Goal: Information Seeking & Learning: Learn about a topic

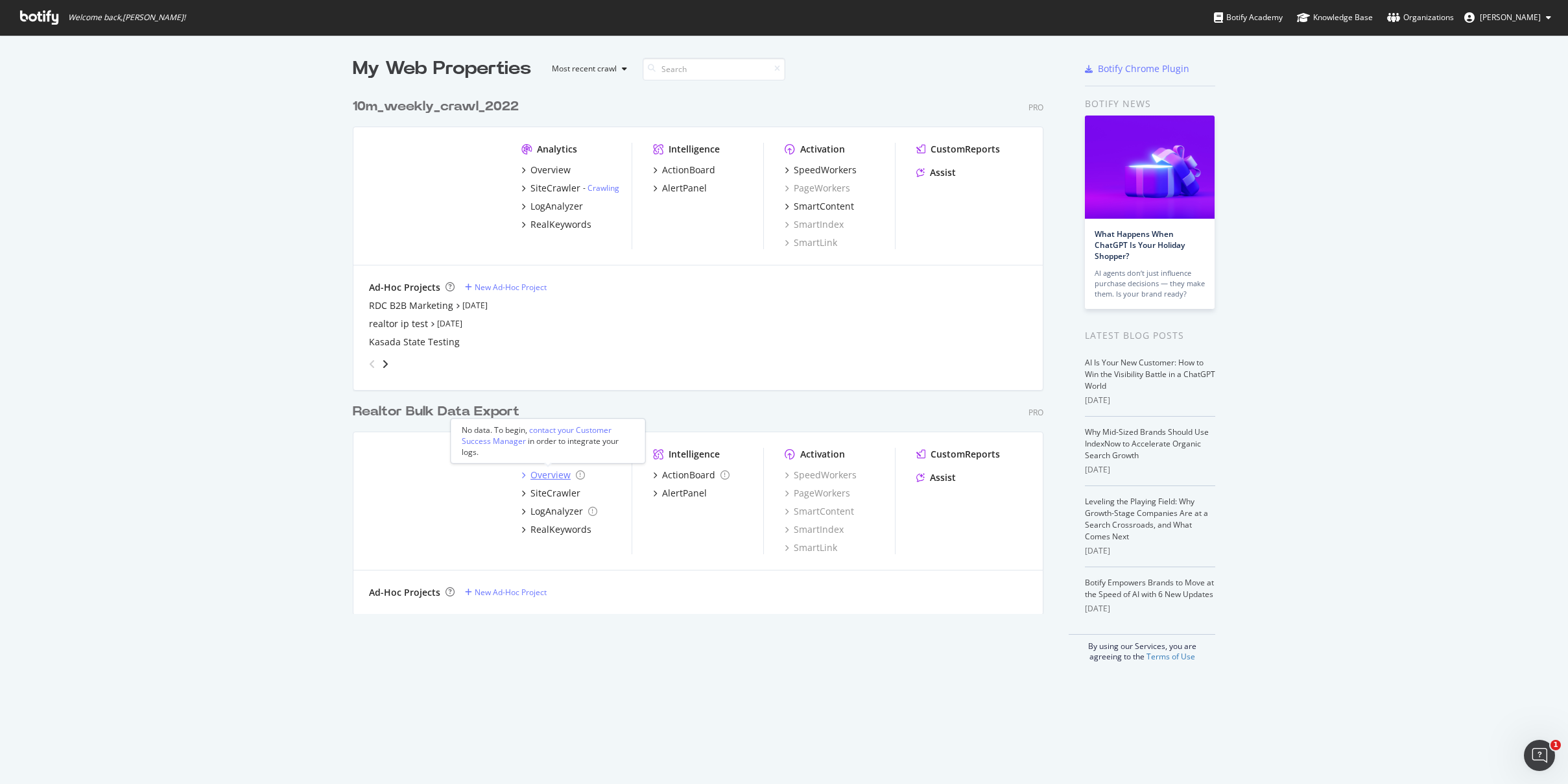
click at [542, 474] on div "Overview" at bounding box center [550, 475] width 40 height 13
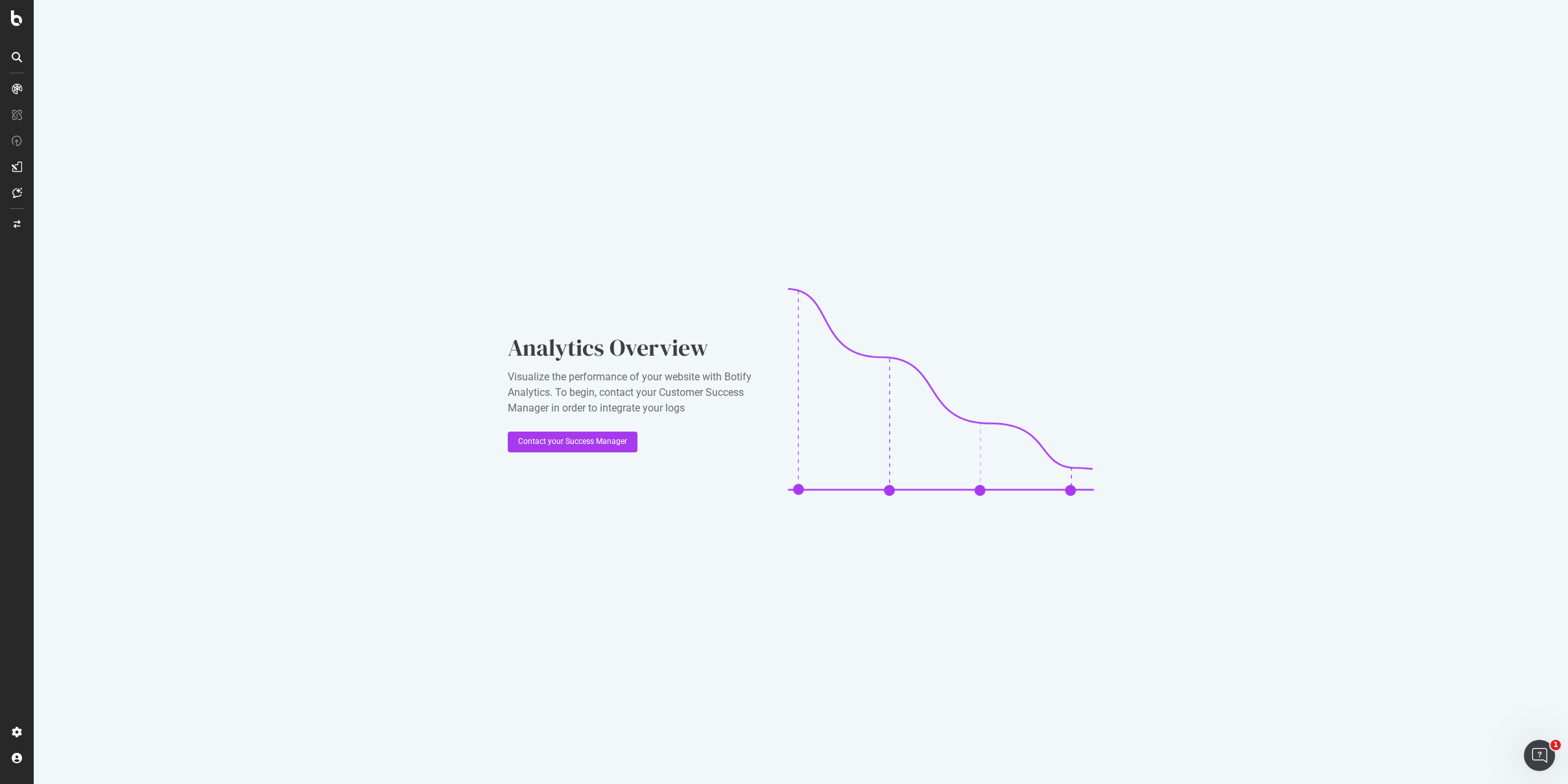
click at [16, 165] on icon at bounding box center [17, 166] width 10 height 10
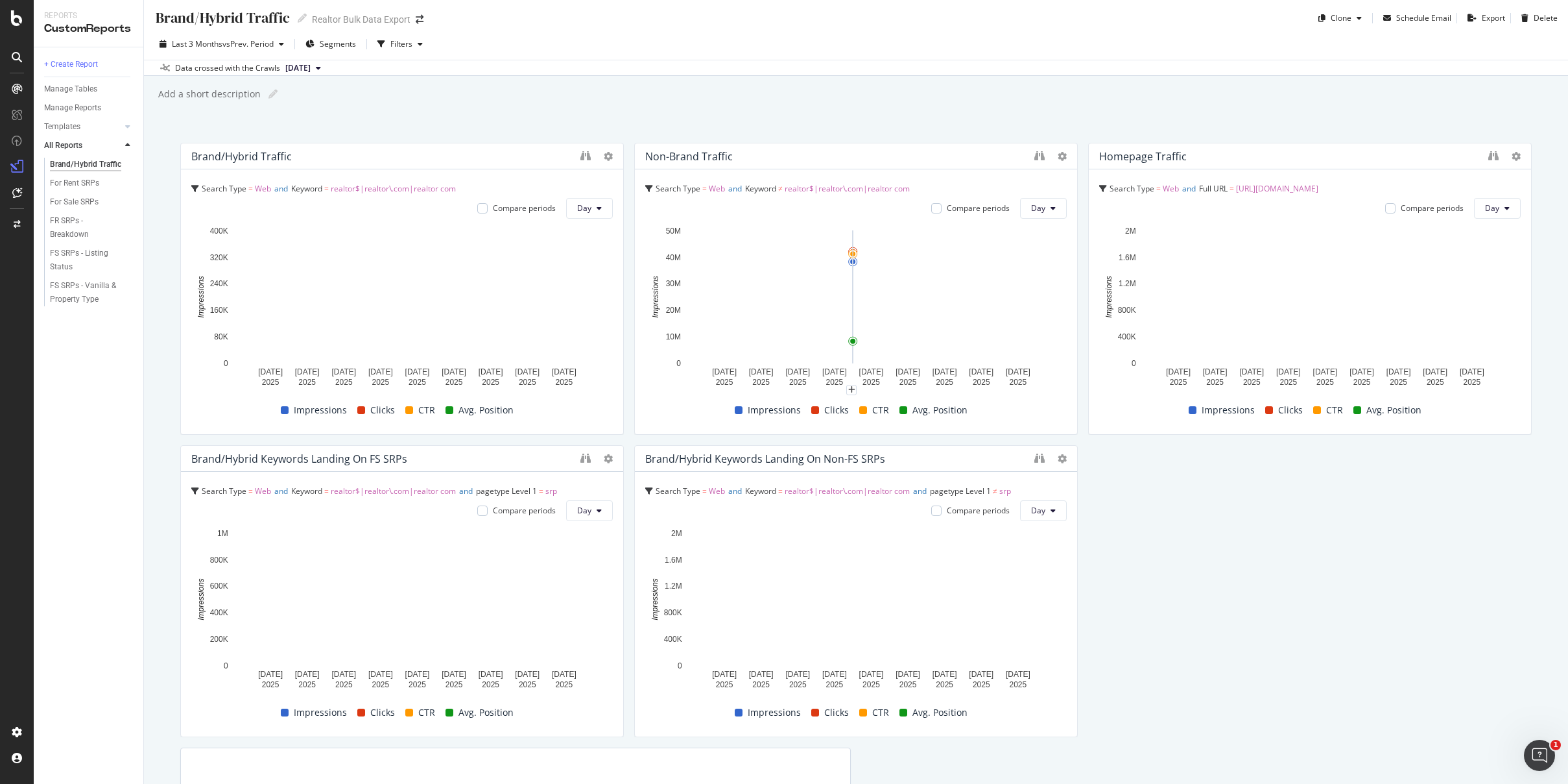
scroll to position [6, 0]
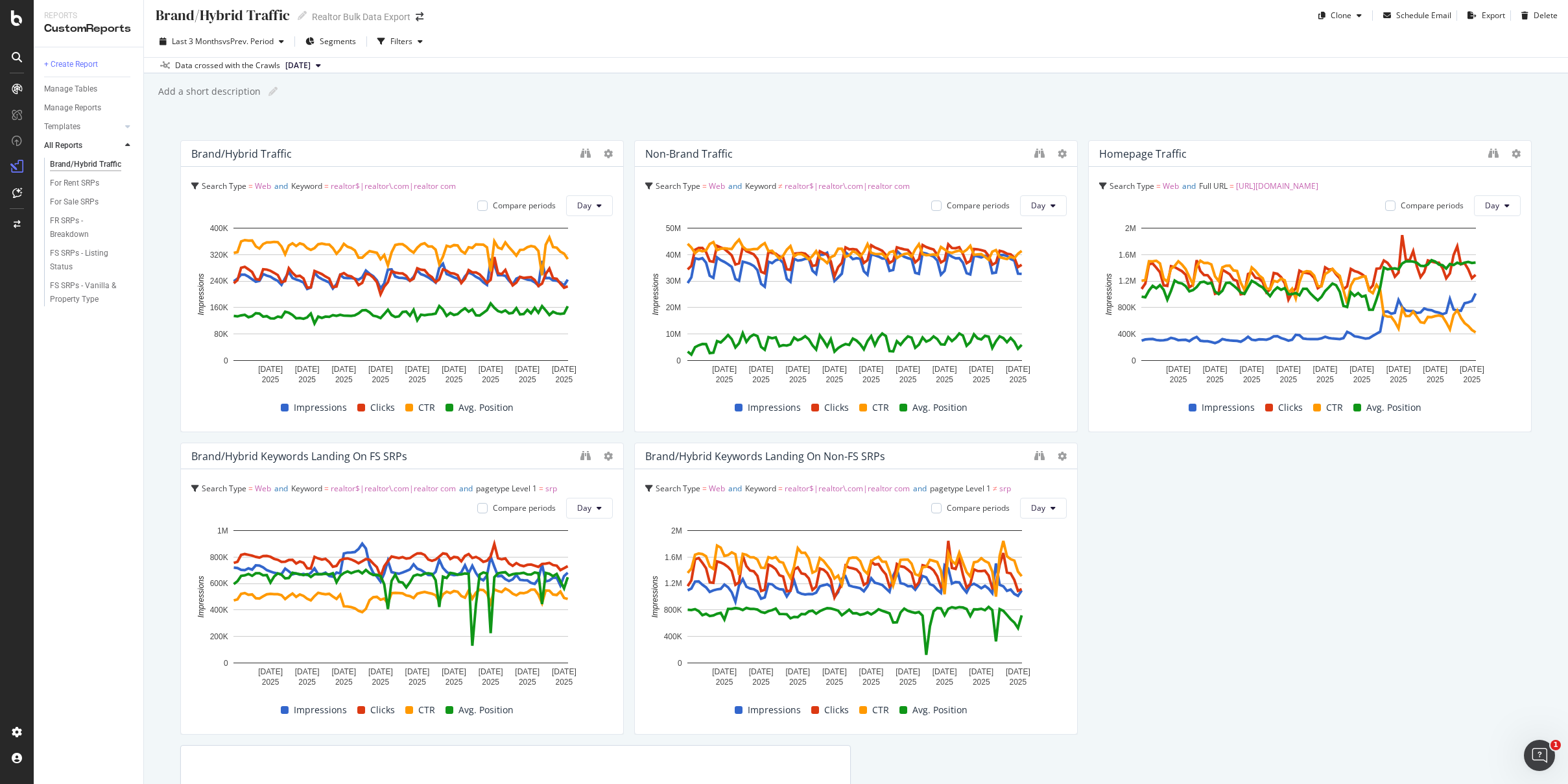
click at [1193, 559] on div "Brand/Hybrid traffic Search Type = Web and Keyword = realtor$|realtor\.com|real…" at bounding box center [855, 572] width 1352 height 864
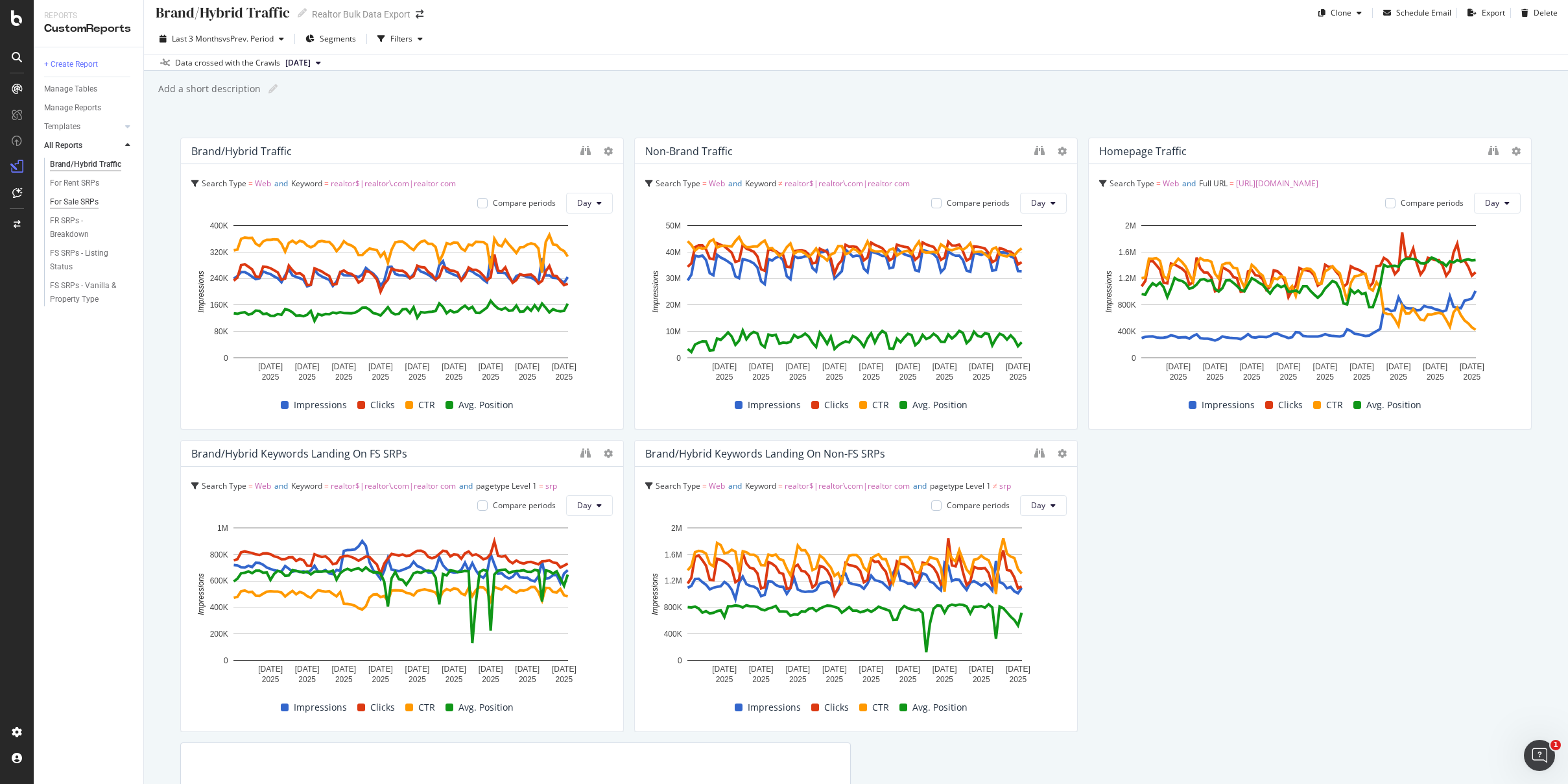
click at [94, 197] on div "For Sale SRPs" at bounding box center [75, 202] width 49 height 14
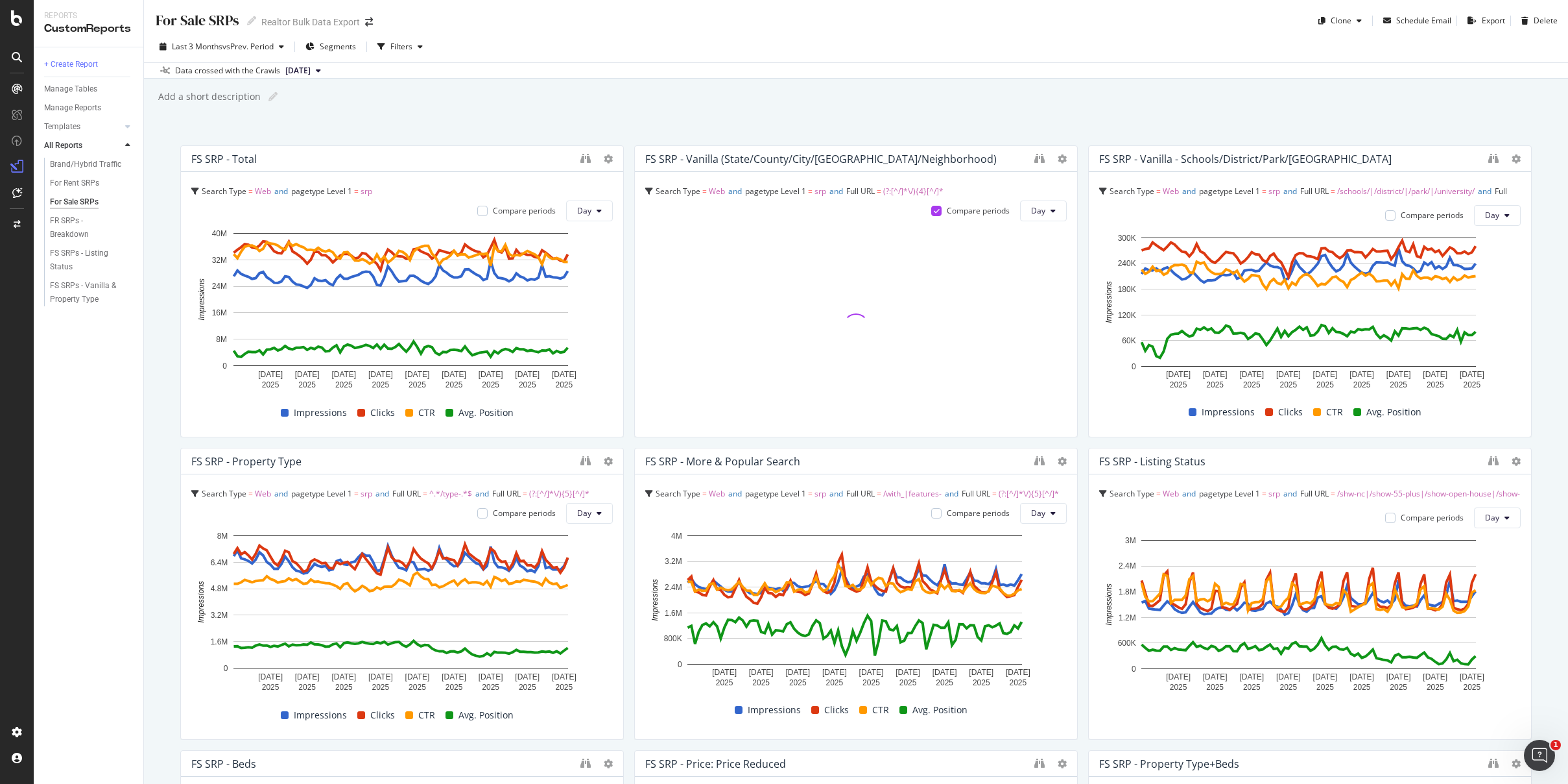
click at [685, 89] on div "Add a short description Add a short description" at bounding box center [862, 96] width 1411 height 20
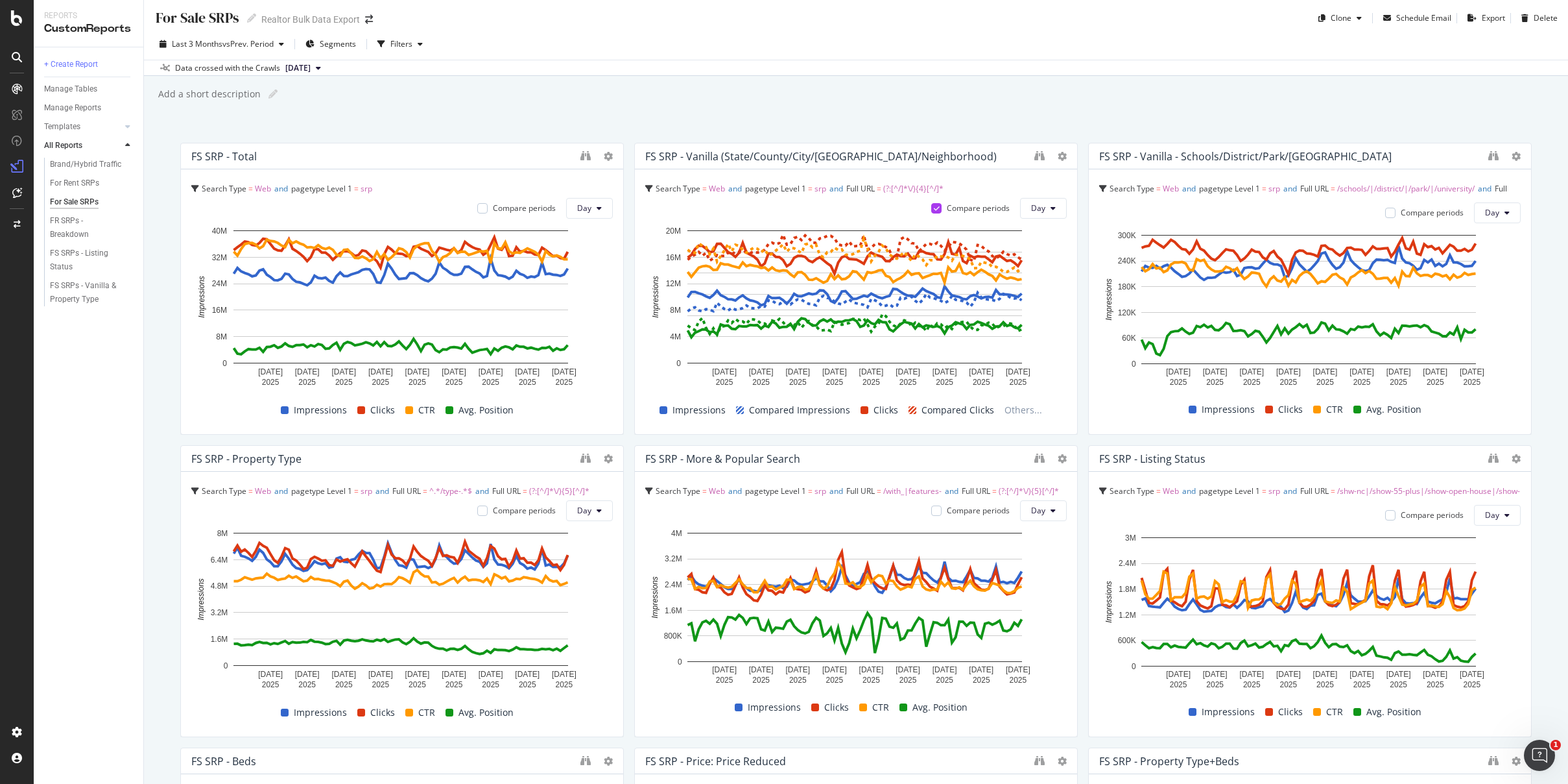
scroll to position [6, 0]
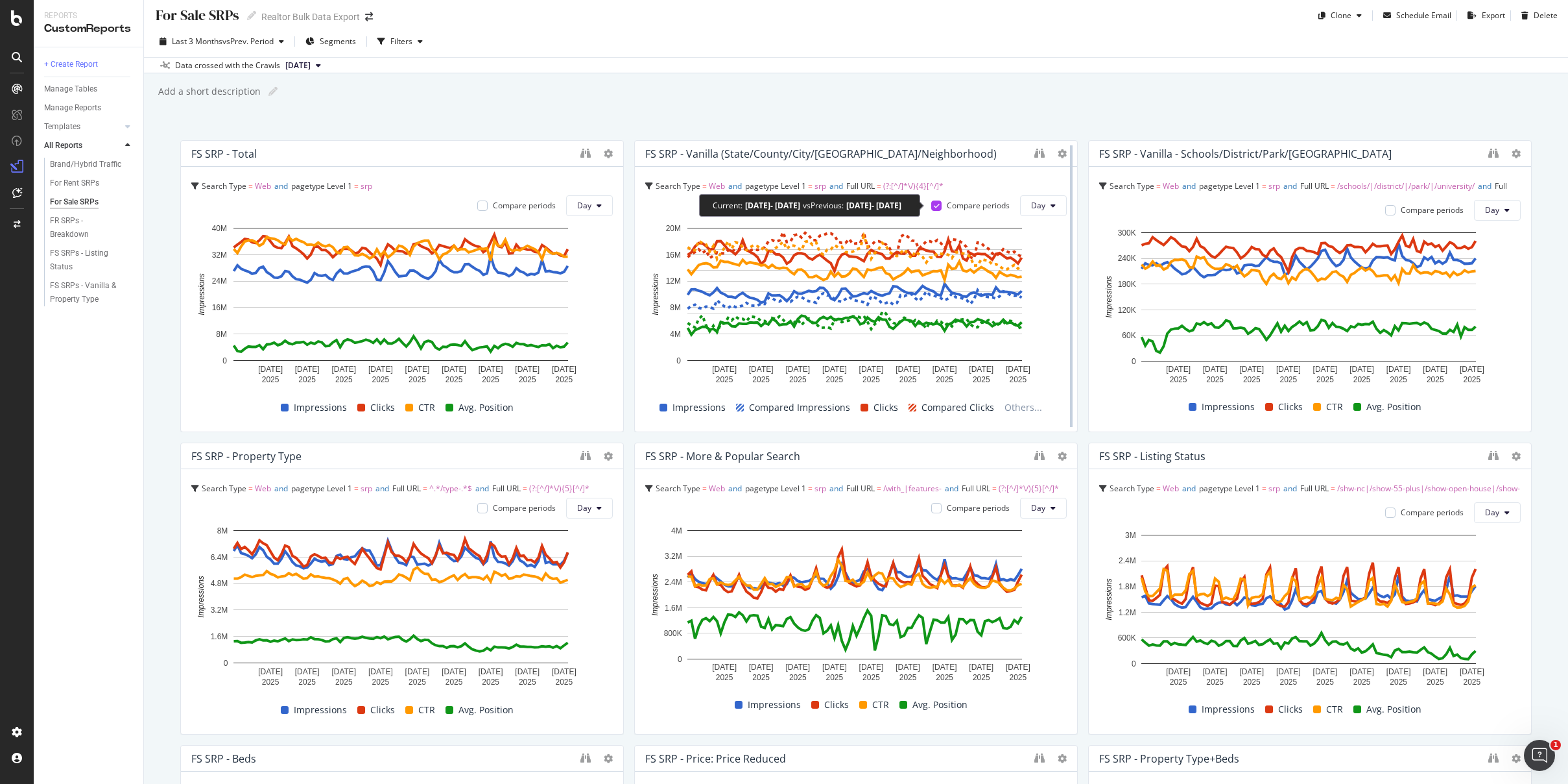
click at [934, 207] on icon at bounding box center [937, 205] width 6 height 7
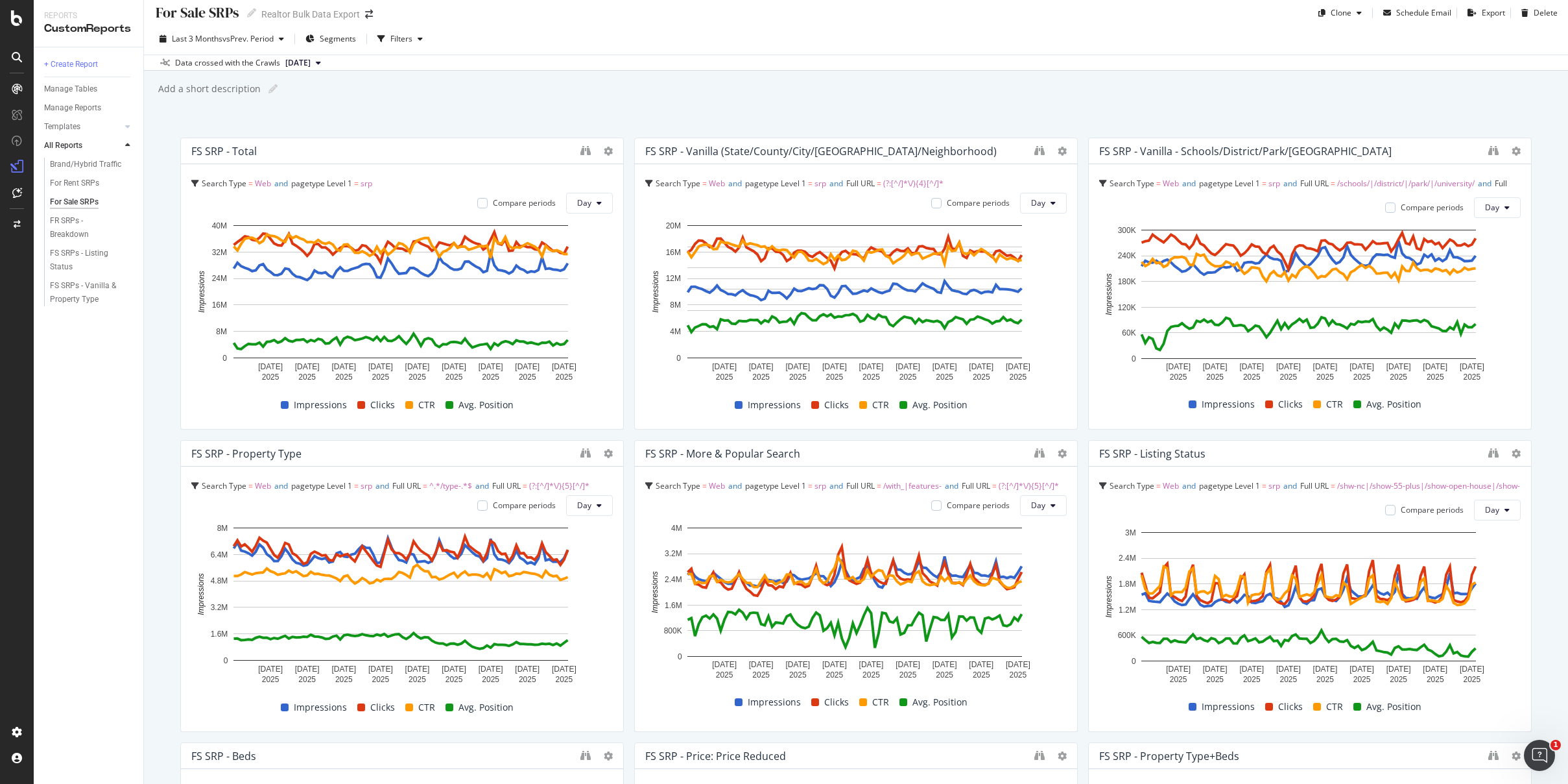
scroll to position [0, 0]
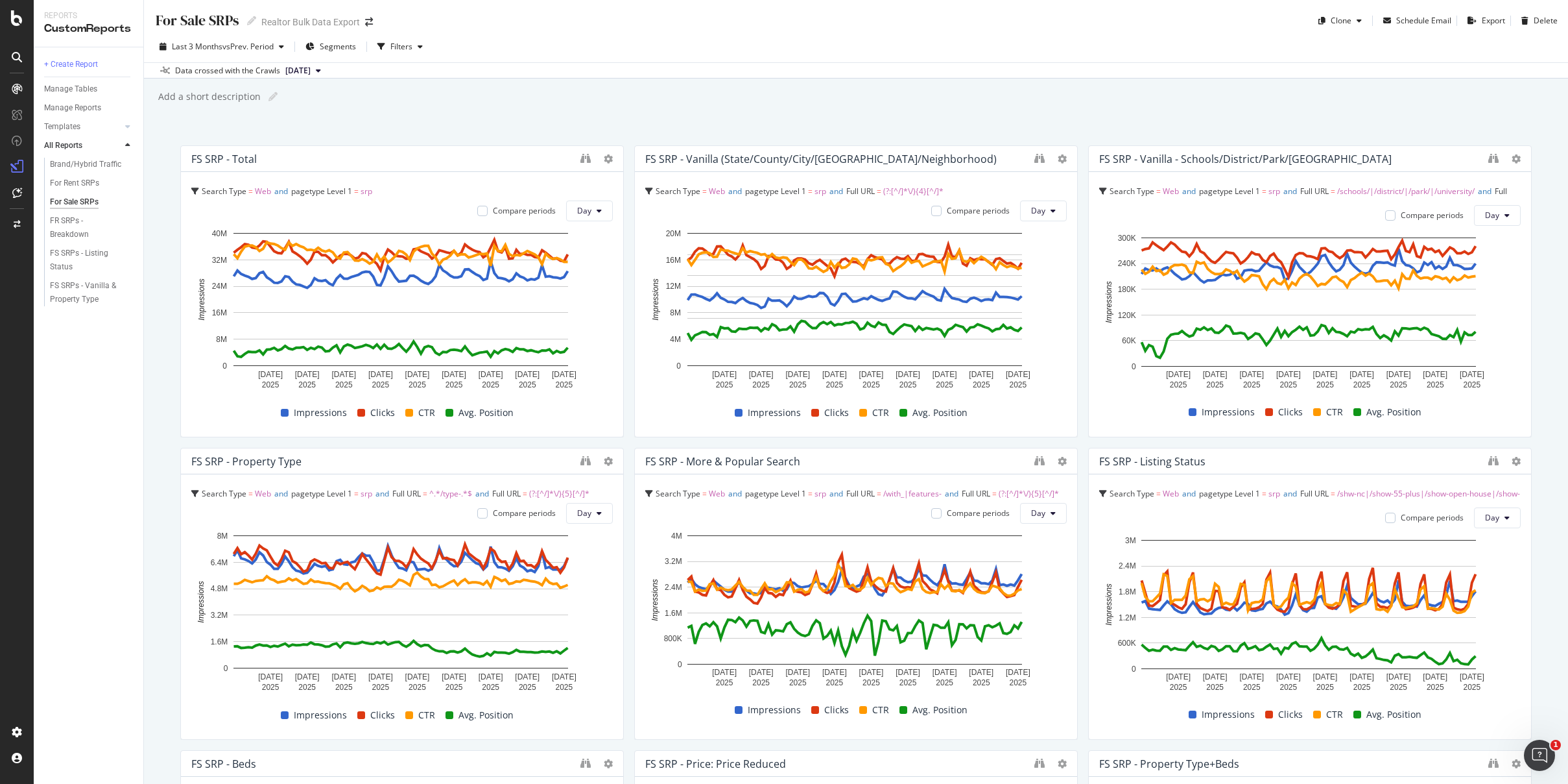
click at [999, 107] on div "For Sale SRPs For Sale SRPs Realtor Bulk Data Export Clone Schedule Email Expor…" at bounding box center [855, 392] width 1424 height 784
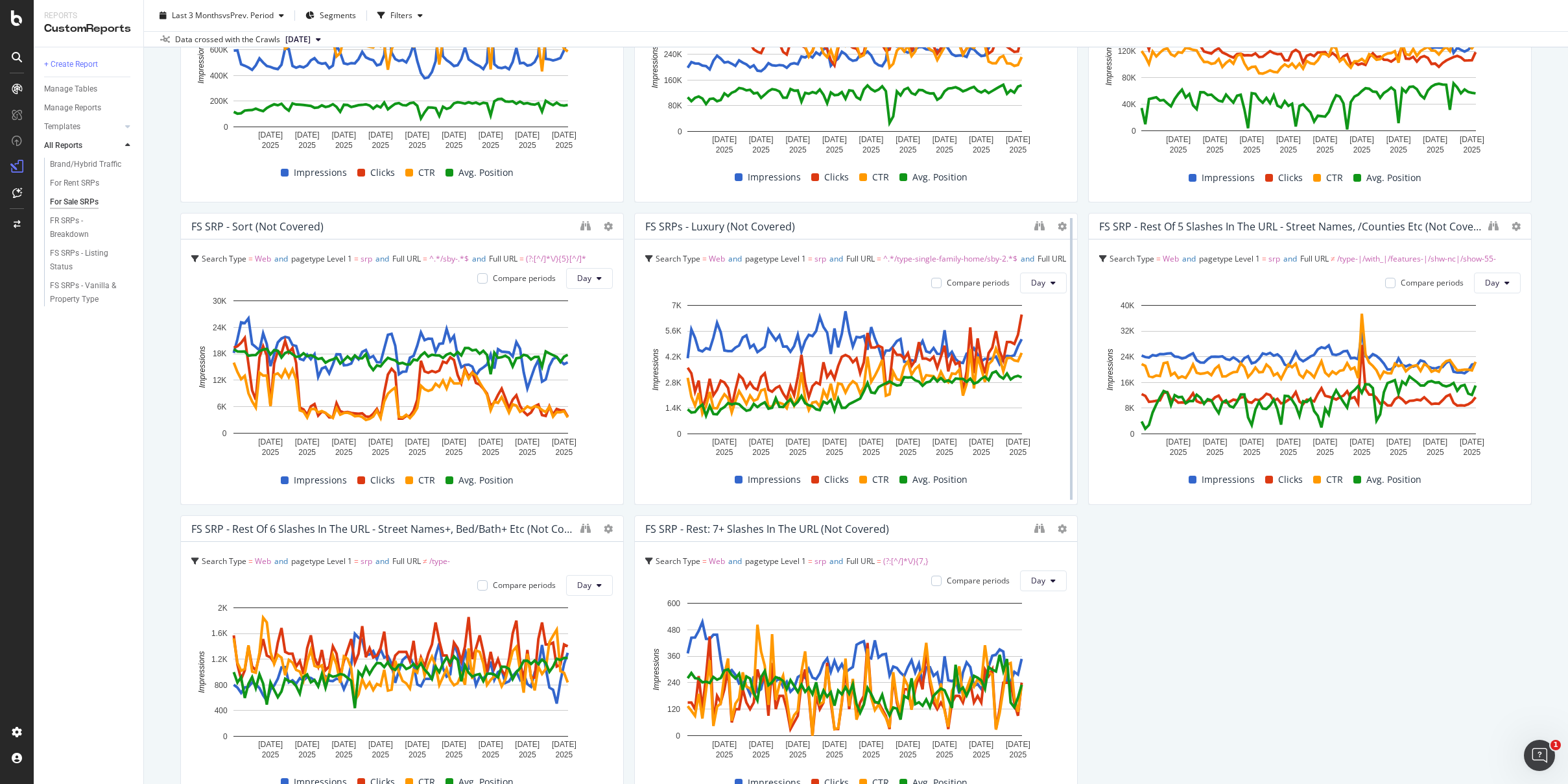
scroll to position [1448, 0]
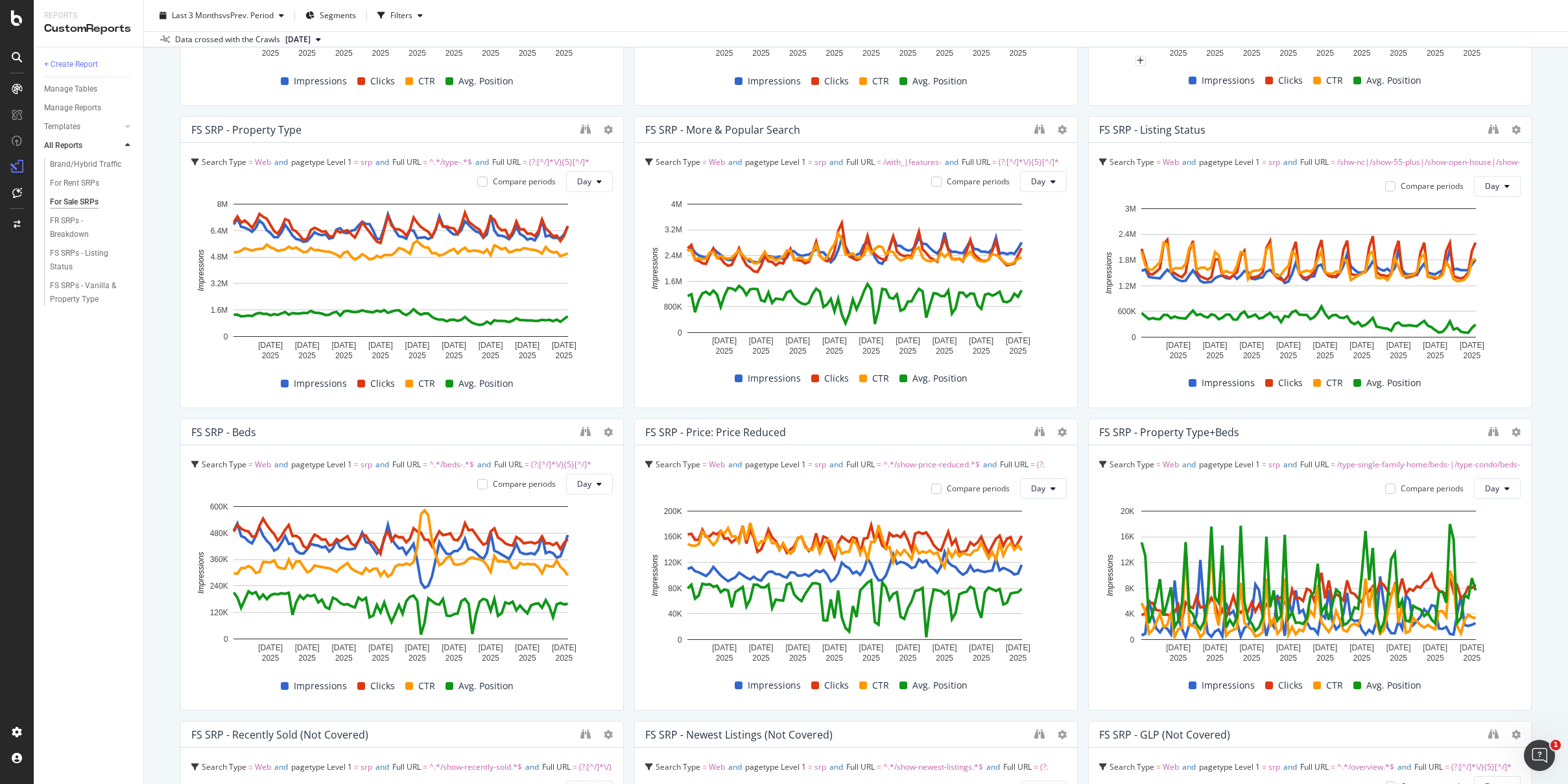
scroll to position [0, 0]
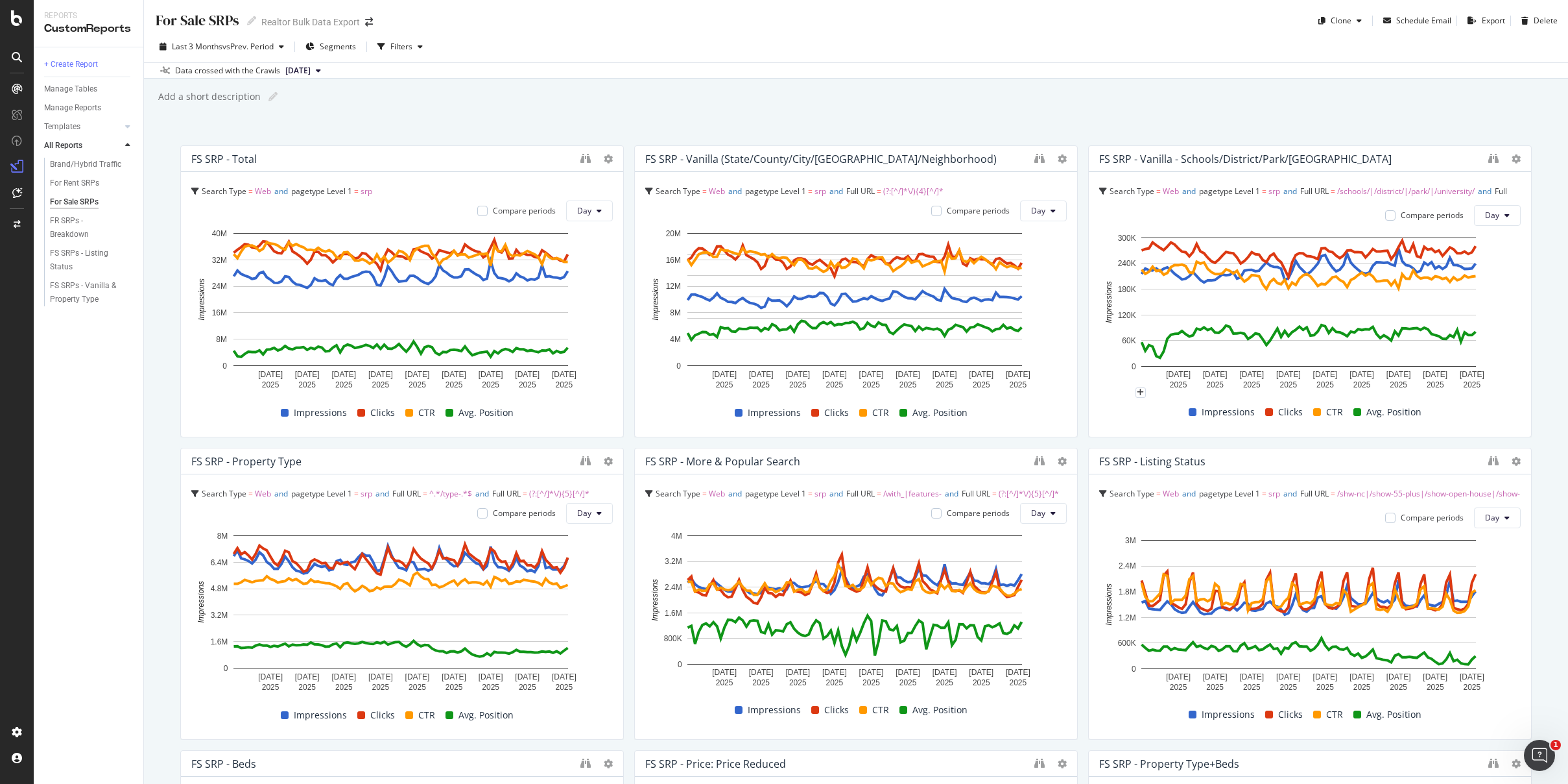
click at [916, 99] on div "Add a short description Add a short description" at bounding box center [862, 96] width 1411 height 20
click at [78, 187] on div "For Rent SRPs" at bounding box center [75, 183] width 49 height 14
